Goal: Find specific page/section: Find specific page/section

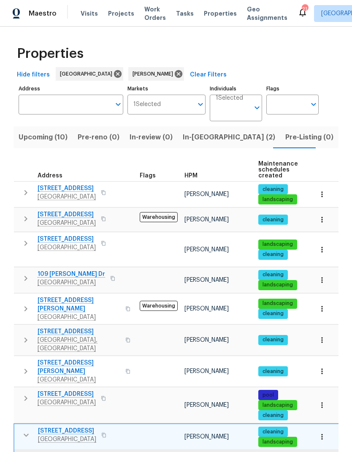
scroll to position [51, 0]
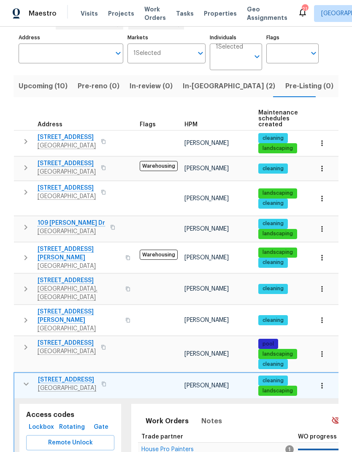
click at [24, 379] on icon "button" at bounding box center [26, 384] width 10 height 10
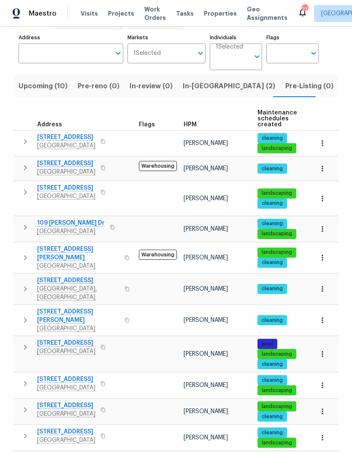
click at [24, 225] on icon "button" at bounding box center [25, 227] width 3 height 5
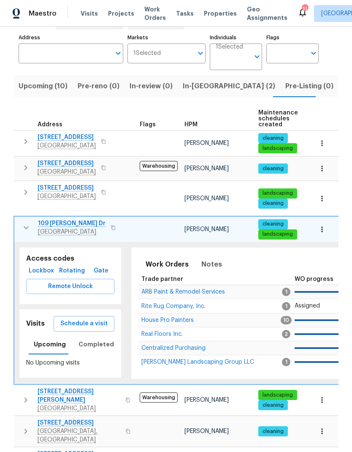
click at [35, 266] on span "Lockbox" at bounding box center [42, 271] width 24 height 11
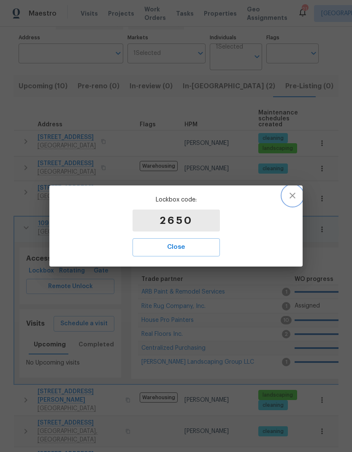
click at [291, 199] on icon "button" at bounding box center [293, 195] width 10 height 10
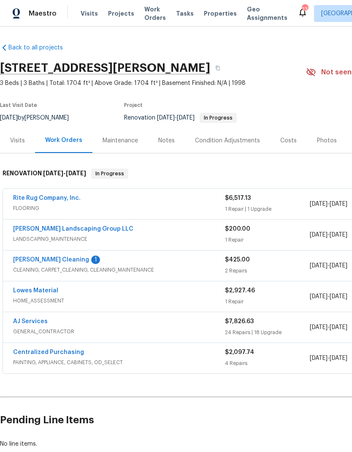
click at [9, 148] on div "Visits" at bounding box center [17, 140] width 35 height 25
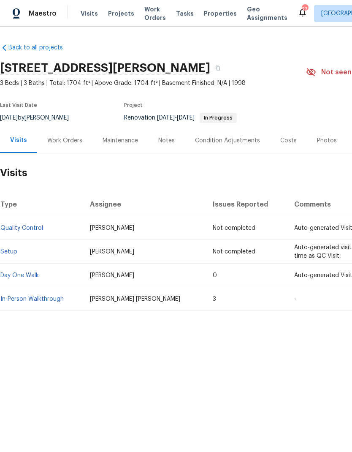
click at [22, 298] on link "In-Person Walkthrough" at bounding box center [31, 299] width 63 height 6
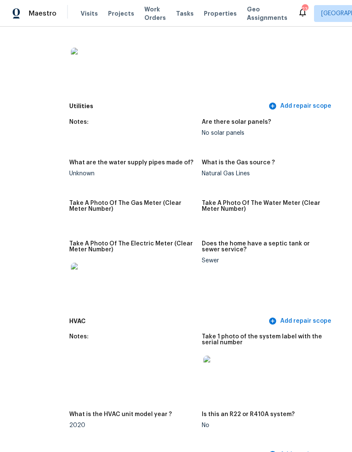
scroll to position [593, 27]
